Goal: Task Accomplishment & Management: Manage account settings

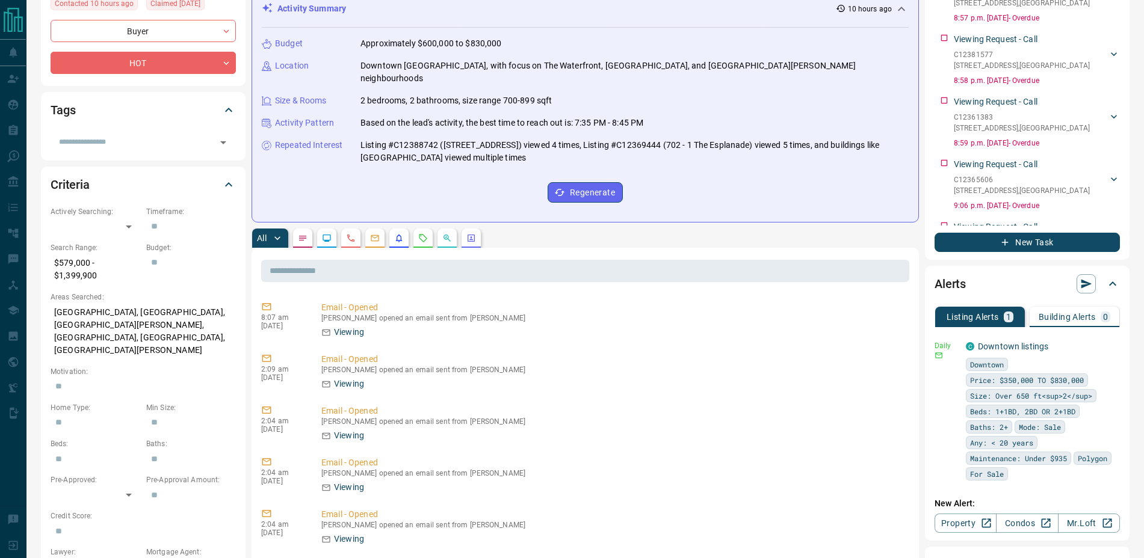
scroll to position [180, 0]
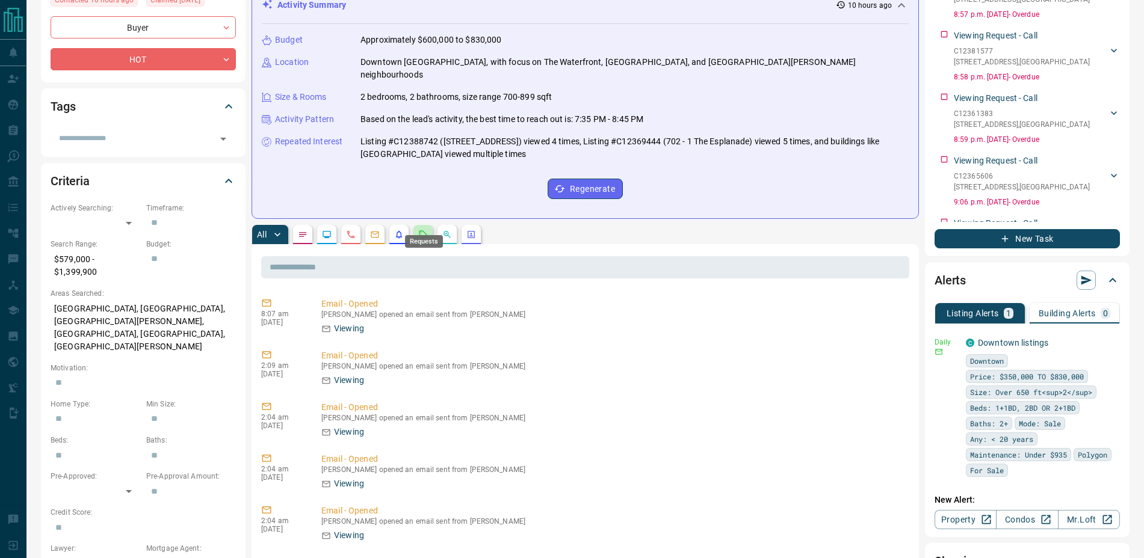
click at [427, 230] on icon "Requests" at bounding box center [423, 235] width 10 height 10
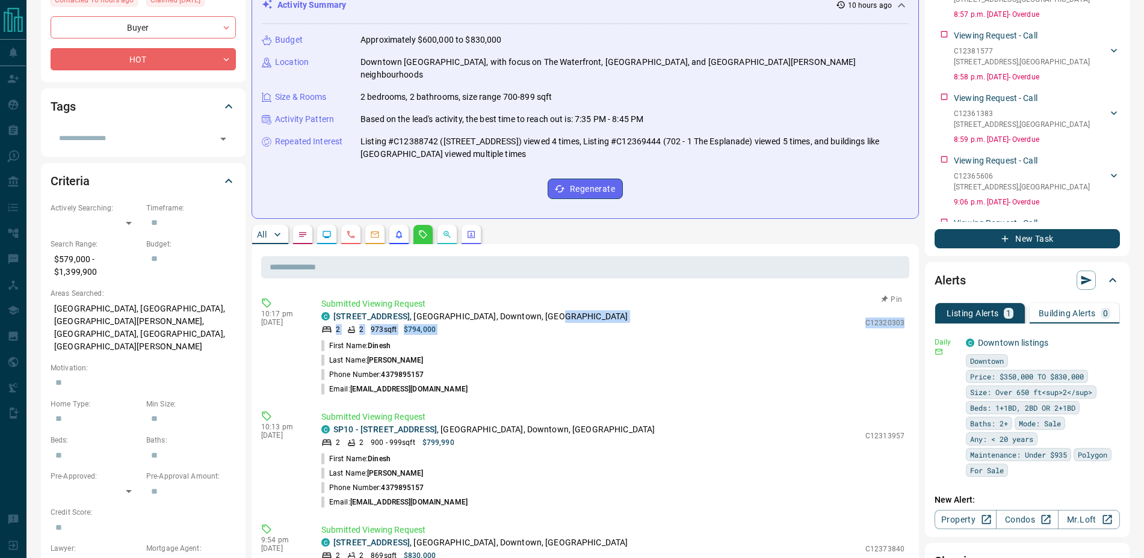
drag, startPoint x: 848, startPoint y: 307, endPoint x: 895, endPoint y: 305, distance: 47.6
click at [895, 305] on div "Submitted Viewing Request C [STREET_ADDRESS] 2 2 973 sqft $794,000 C12320303 Fi…" at bounding box center [615, 347] width 588 height 99
click at [880, 339] on li "First Name: [PERSON_NAME]" at bounding box center [612, 346] width 583 height 14
drag, startPoint x: 855, startPoint y: 312, endPoint x: 894, endPoint y: 306, distance: 39.6
click at [894, 306] on div "Submitted Viewing Request C [STREET_ADDRESS] 2 2 973 sqft $794,000 C12320303 Fi…" at bounding box center [615, 347] width 588 height 99
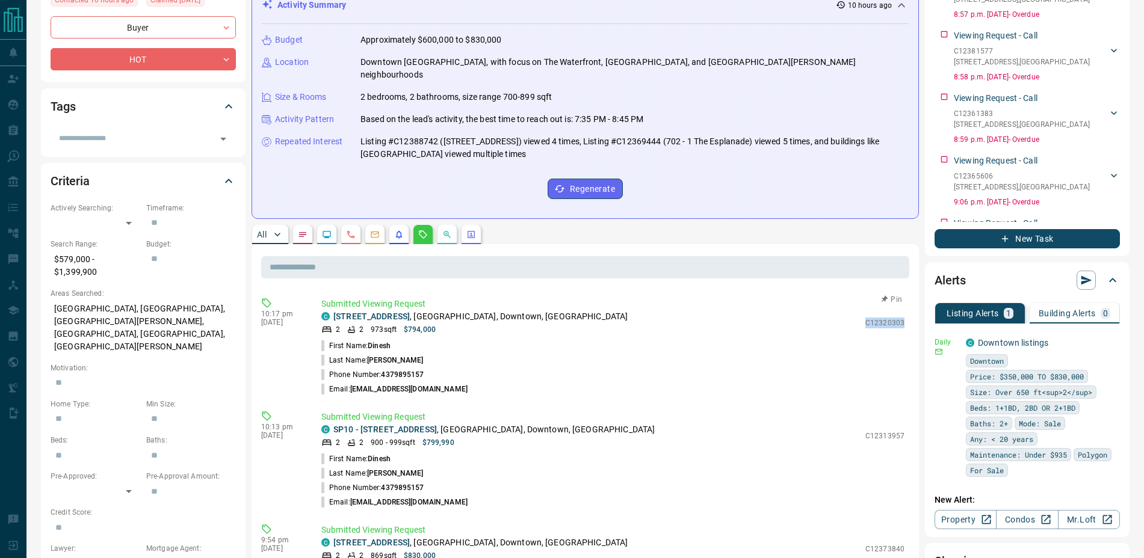
copy p "C12320303"
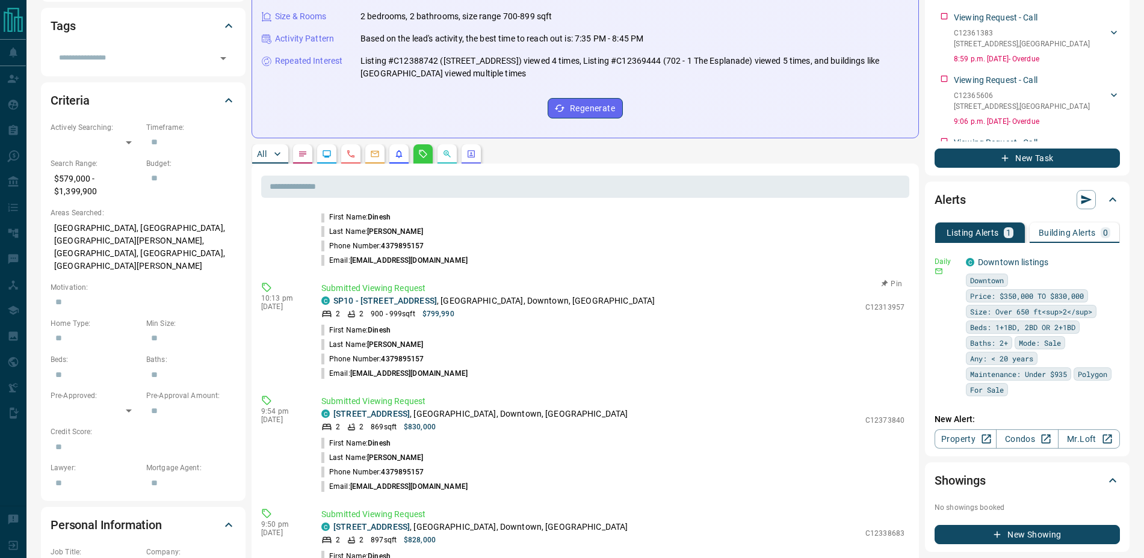
scroll to position [268, 0]
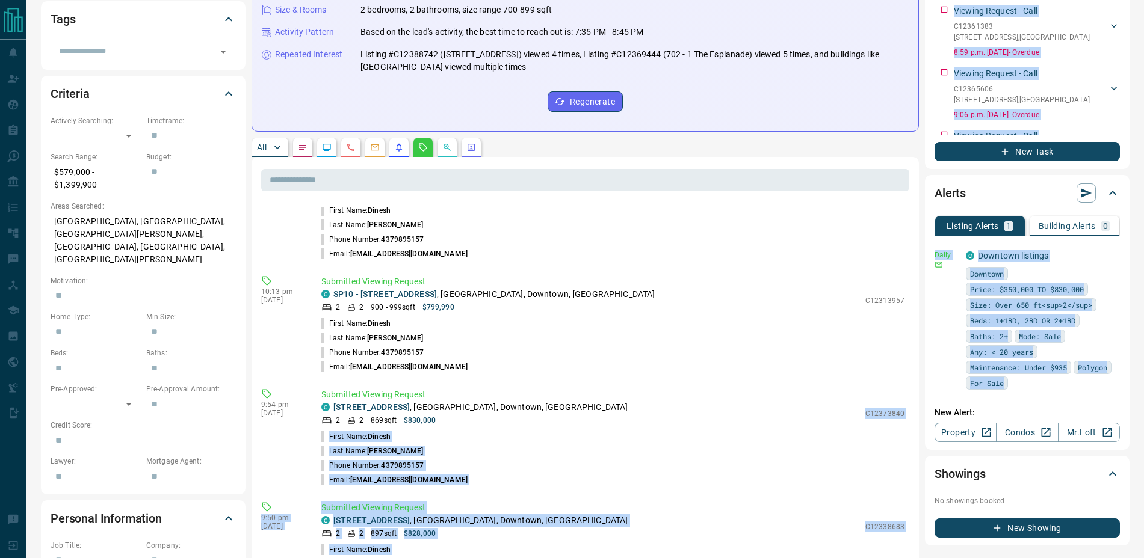
drag, startPoint x: 849, startPoint y: 403, endPoint x: 922, endPoint y: 401, distance: 72.8
click at [922, 401] on div "Timeline Campaigns Add Note Send Email Send Text Log Call * ​ Add Activity Summ…" at bounding box center [690, 462] width 878 height 1437
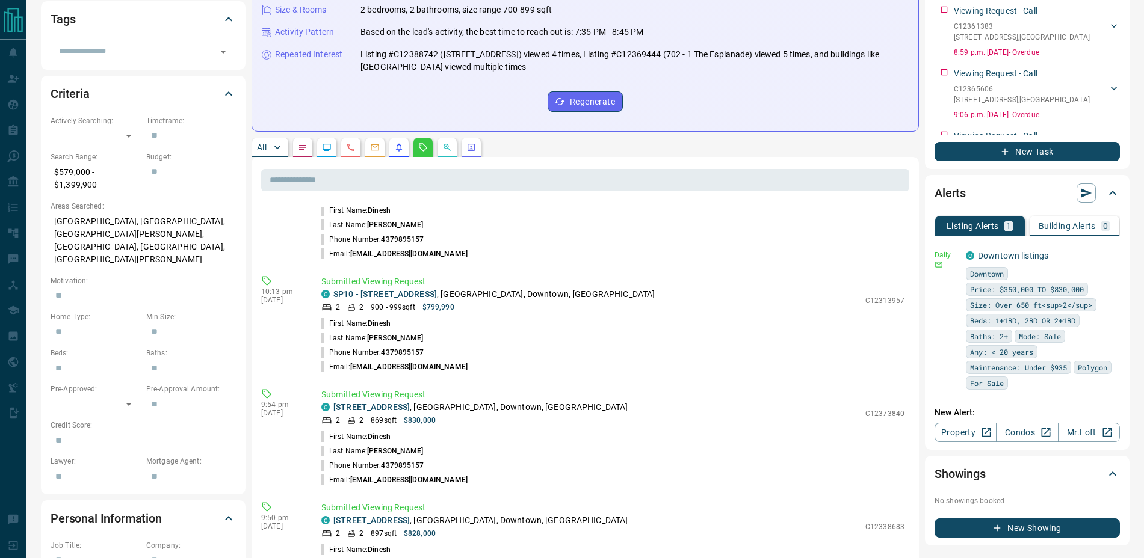
drag, startPoint x: 850, startPoint y: 403, endPoint x: 893, endPoint y: 402, distance: 43.3
click at [893, 402] on div "Submitted Viewing Request C [STREET_ADDRESS] 2 2 869 sqft $830,000 C12373840 Fi…" at bounding box center [615, 438] width 588 height 99
copy div "C12373840"
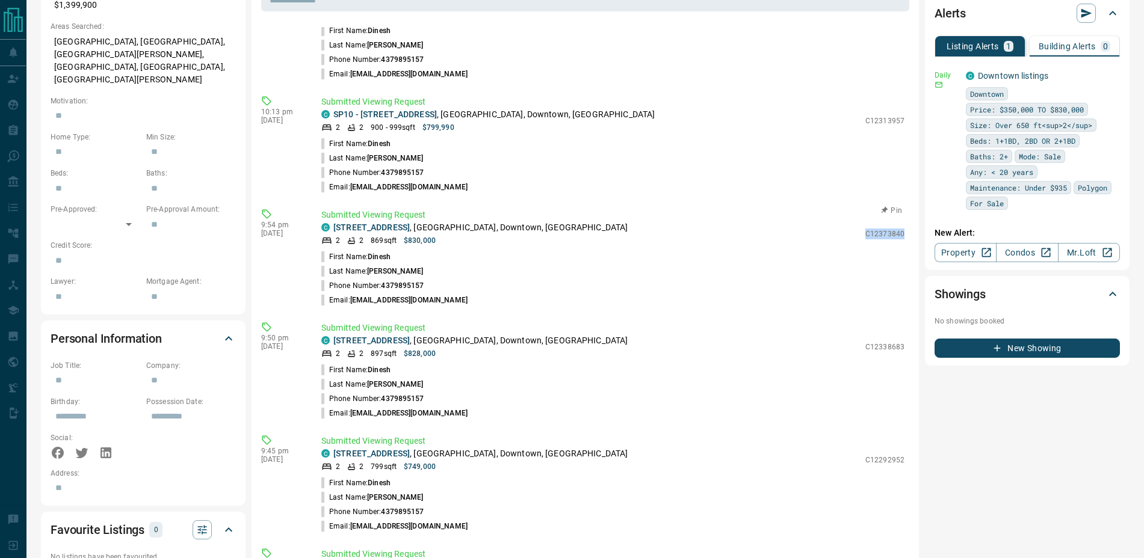
scroll to position [452, 0]
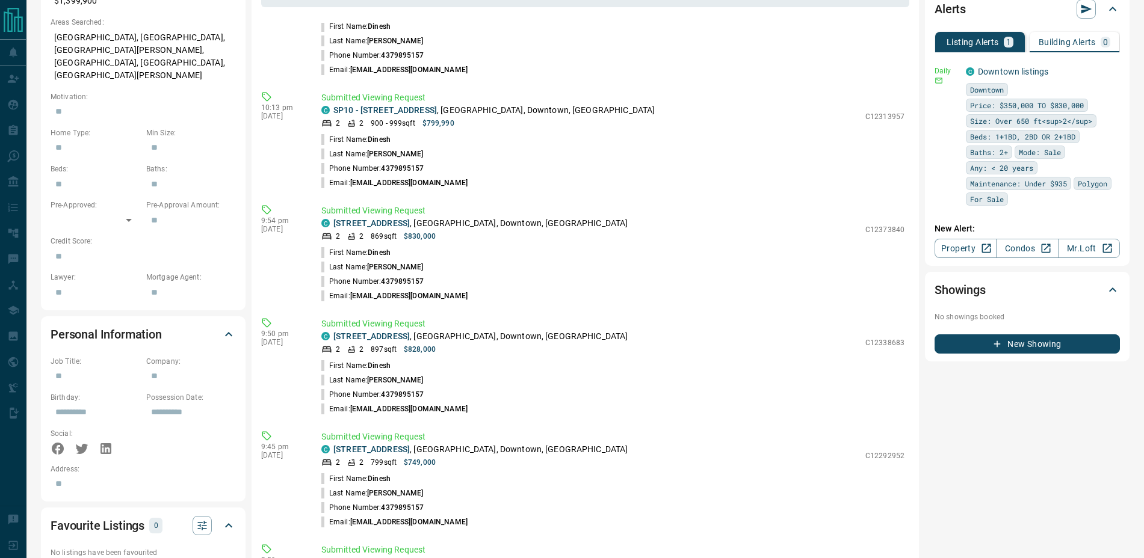
drag, startPoint x: 851, startPoint y: 330, endPoint x: 905, endPoint y: 329, distance: 54.2
click at [905, 329] on div "10:17 pm [DATE] Submitted Viewing Request C [STREET_ADDRESS] 2 2 973 sqft $794,…" at bounding box center [585, 504] width 648 height 963
drag, startPoint x: 853, startPoint y: 329, endPoint x: 899, endPoint y: 330, distance: 46.3
click at [899, 330] on div "10:17 pm [DATE] Submitted Viewing Request C [STREET_ADDRESS] 2 2 973 sqft $794,…" at bounding box center [585, 504] width 648 height 963
copy p "C12338683"
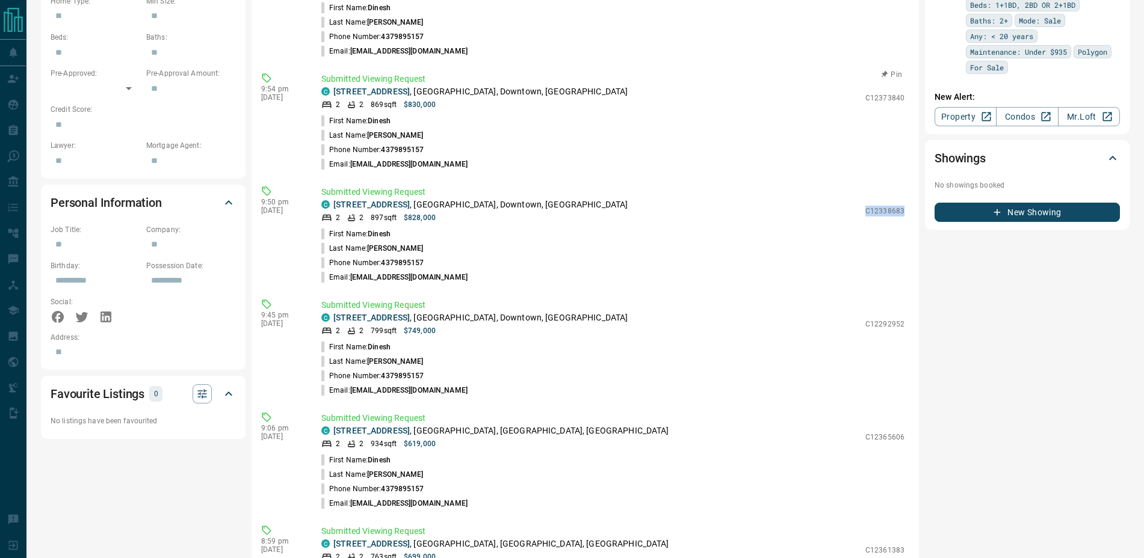
scroll to position [584, 0]
drag, startPoint x: 851, startPoint y: 307, endPoint x: 893, endPoint y: 309, distance: 41.5
click at [893, 309] on div "Submitted Viewing Request C [STREET_ADDRESS] 2 2 799 sqft $749,000 C12292952 Fi…" at bounding box center [615, 347] width 588 height 99
copy p "C12292952"
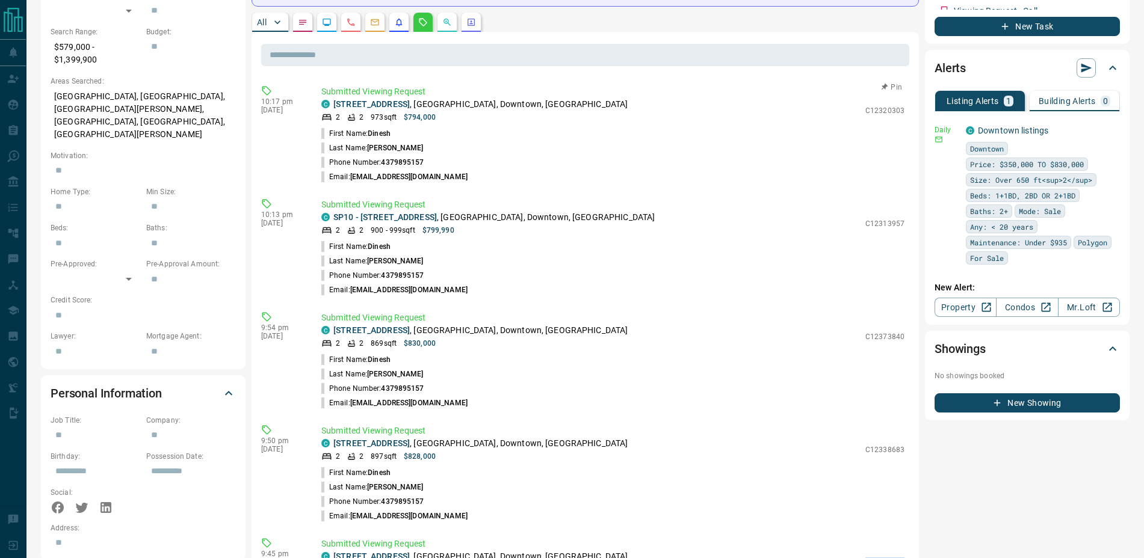
scroll to position [48, 0]
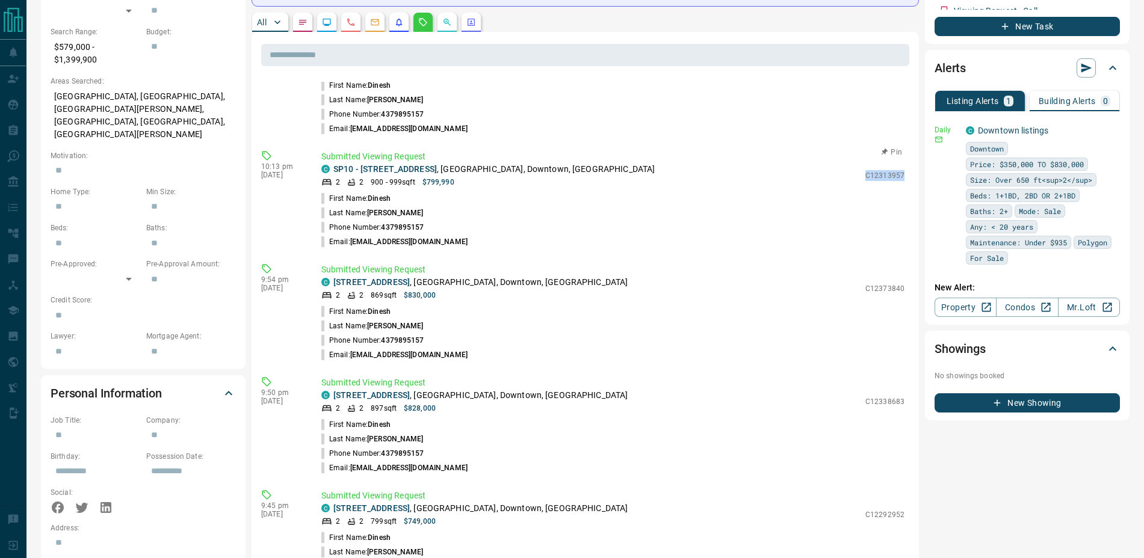
drag, startPoint x: 852, startPoint y: 162, endPoint x: 897, endPoint y: 161, distance: 44.6
click at [897, 161] on div "Submitted Viewing Request C SP10 - [STREET_ADDRESS] 2 2 900 - 999 sqft $799,990…" at bounding box center [615, 199] width 588 height 99
copy p "C12313957"
